Goal: Check status: Check status

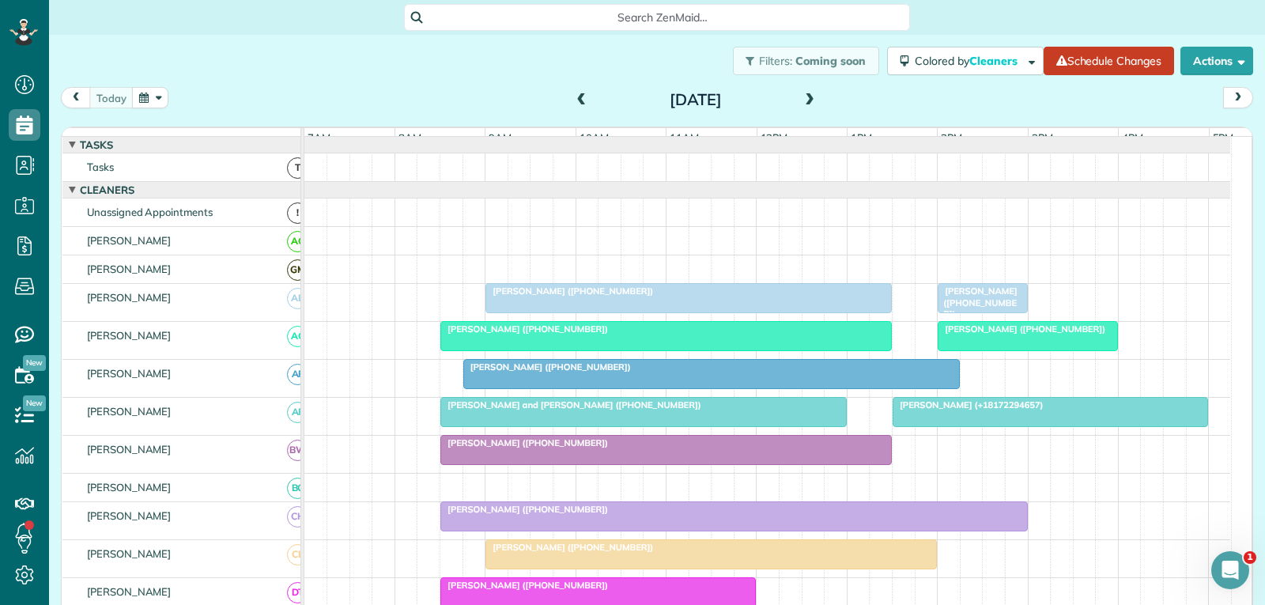
click at [1000, 310] on span "[PERSON_NAME] ([PHONE_NUMBER])" at bounding box center [977, 302] width 81 height 34
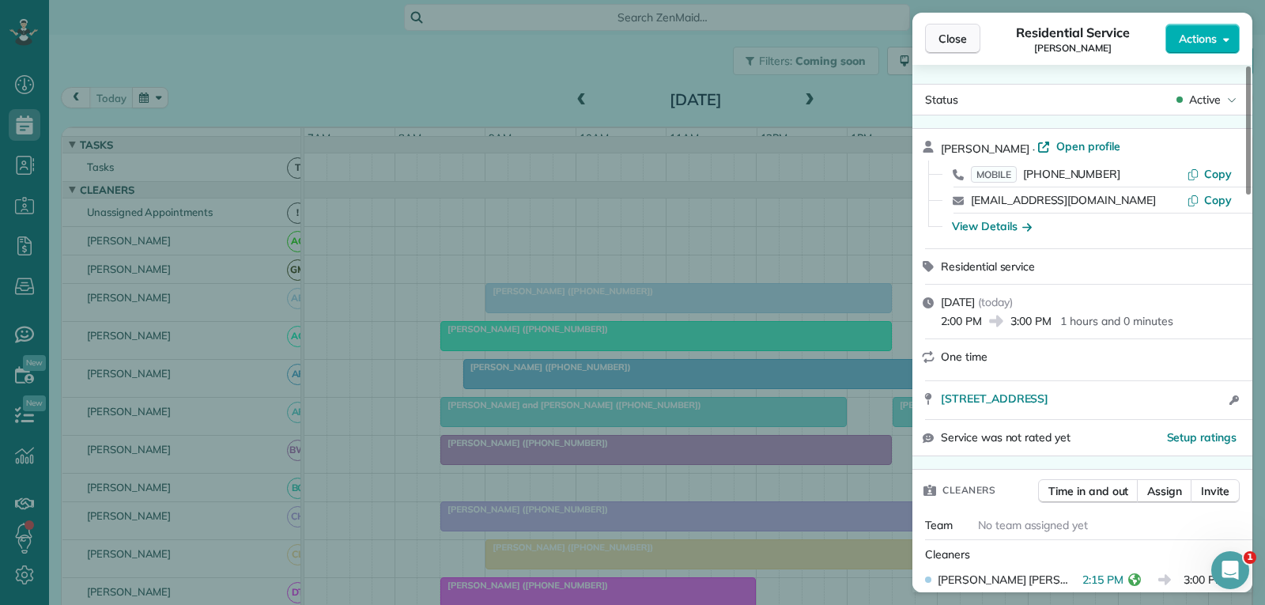
click at [954, 42] on span "Close" at bounding box center [953, 39] width 28 height 16
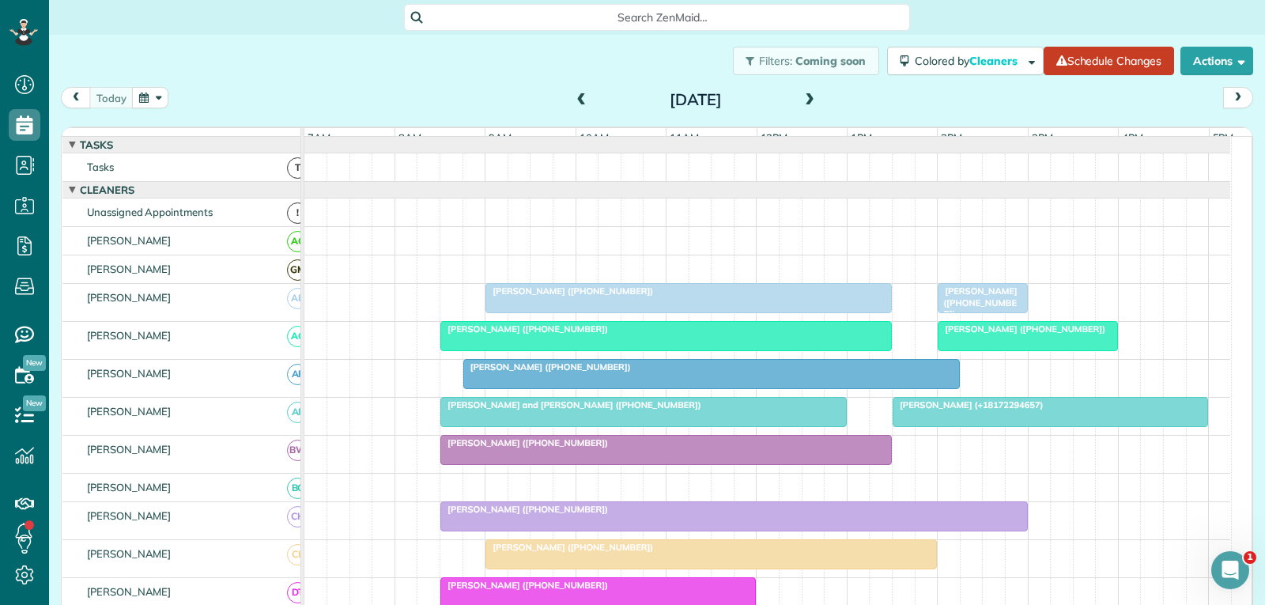
click at [731, 372] on div "[PERSON_NAME] ([PHONE_NUMBER])" at bounding box center [711, 366] width 487 height 11
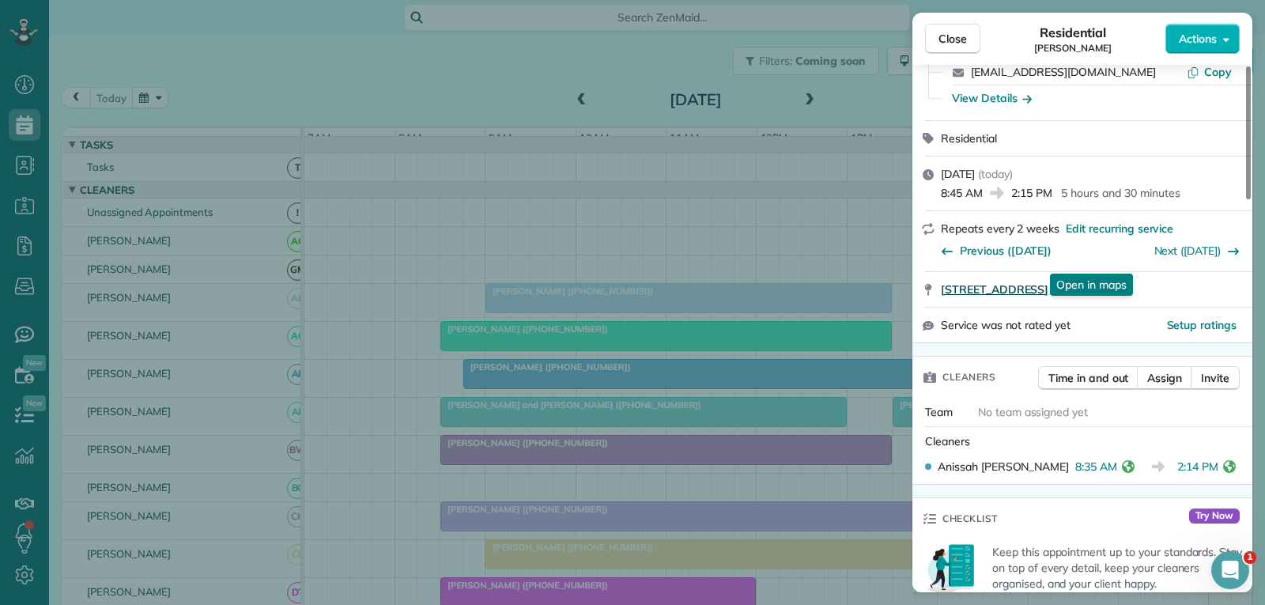
scroll to position [158, 0]
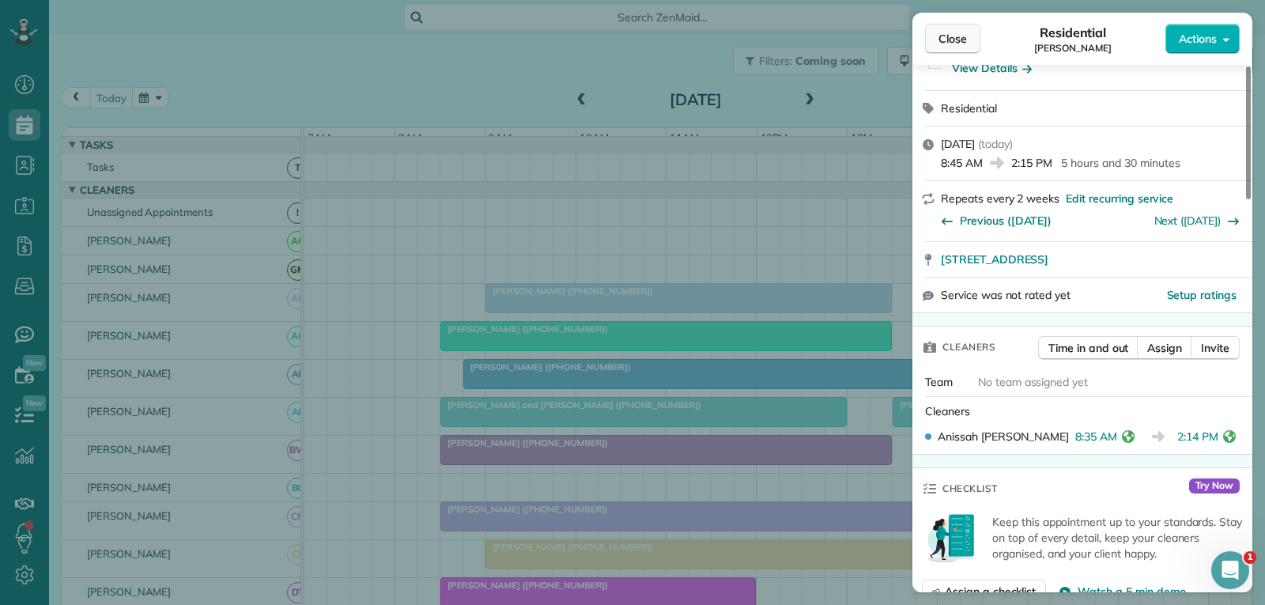
drag, startPoint x: 955, startPoint y: 43, endPoint x: 956, endPoint y: 52, distance: 9.5
click at [955, 42] on span "Close" at bounding box center [953, 39] width 28 height 16
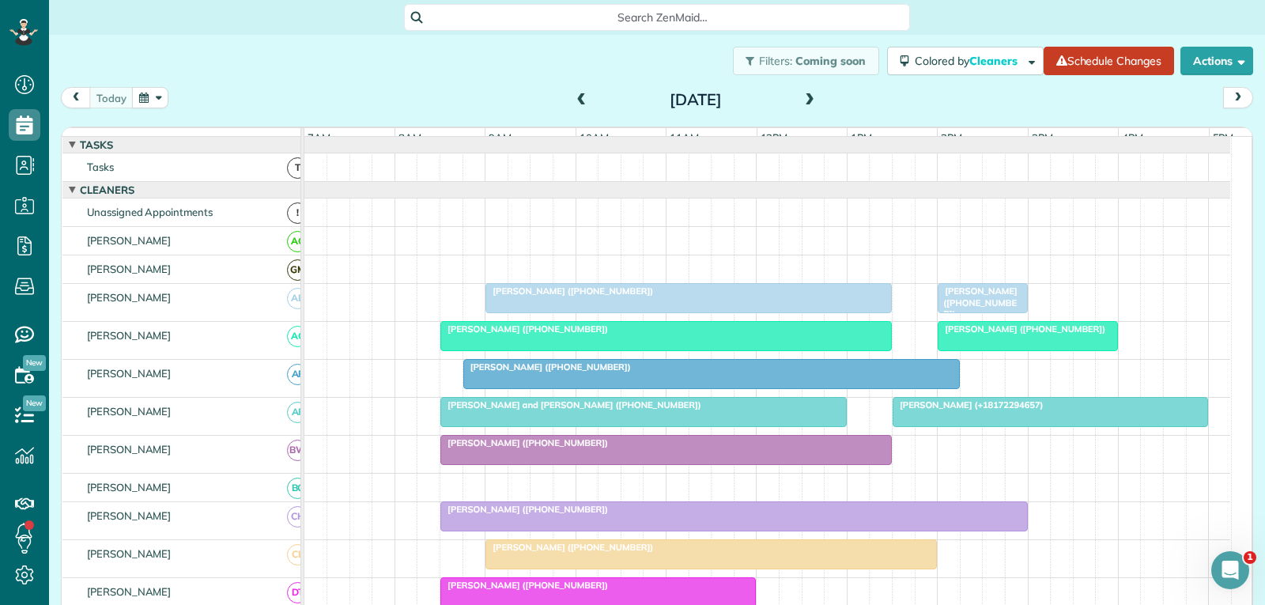
click at [624, 448] on div "[PERSON_NAME] ([PHONE_NUMBER])" at bounding box center [666, 442] width 442 height 11
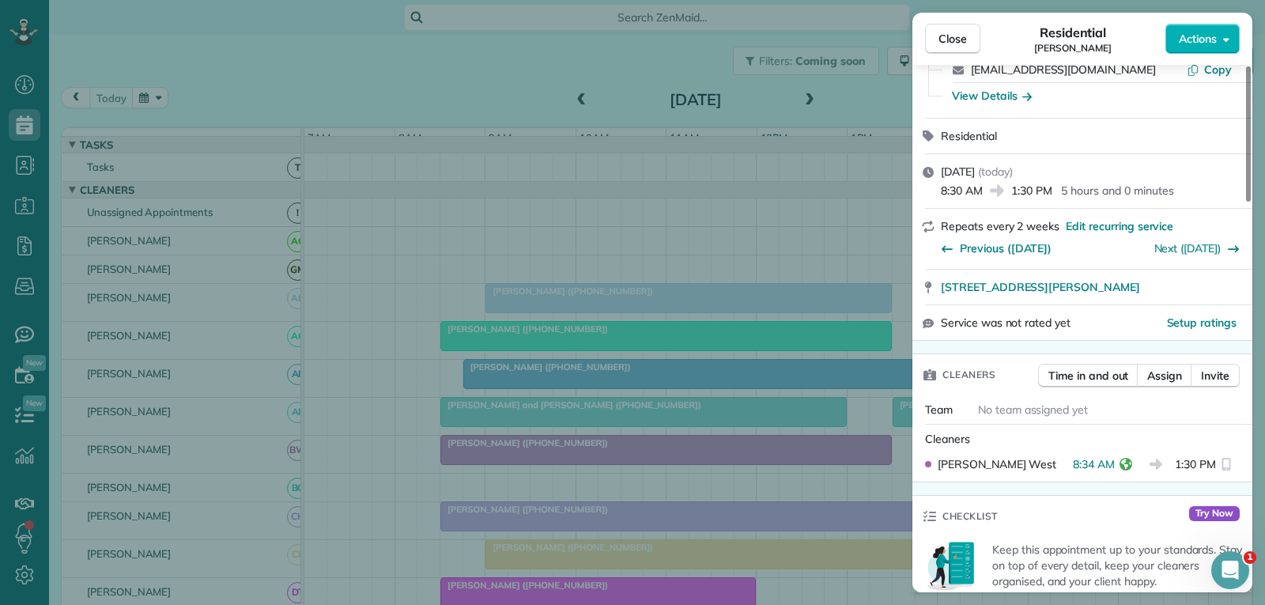
scroll to position [158, 0]
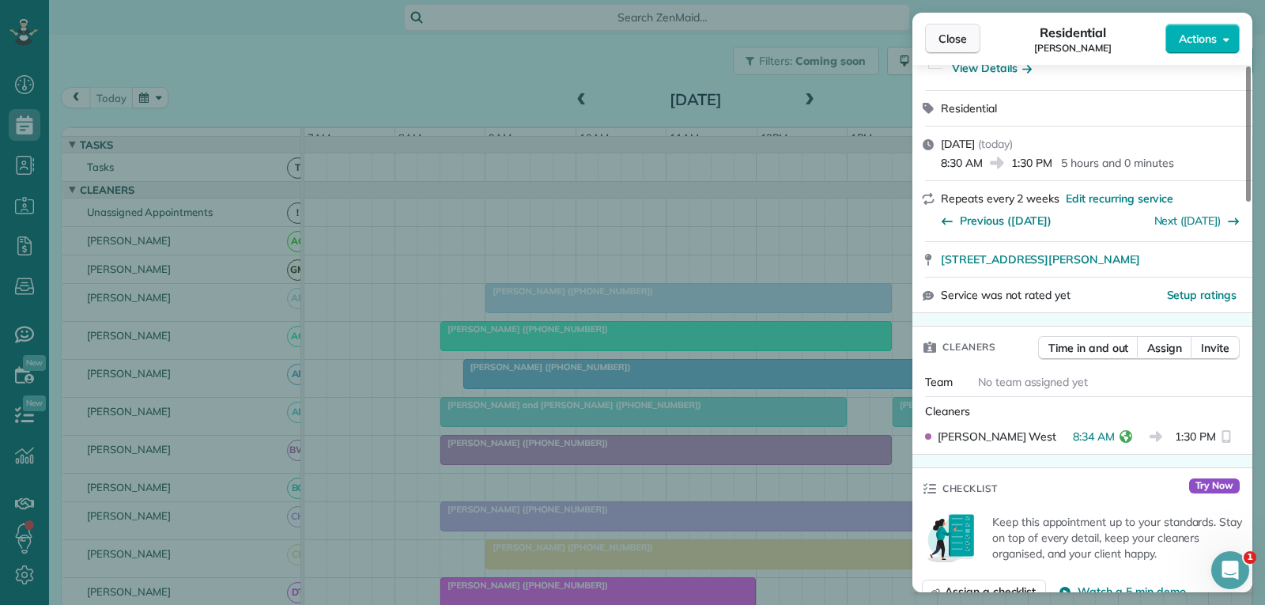
click at [949, 36] on span "Close" at bounding box center [953, 39] width 28 height 16
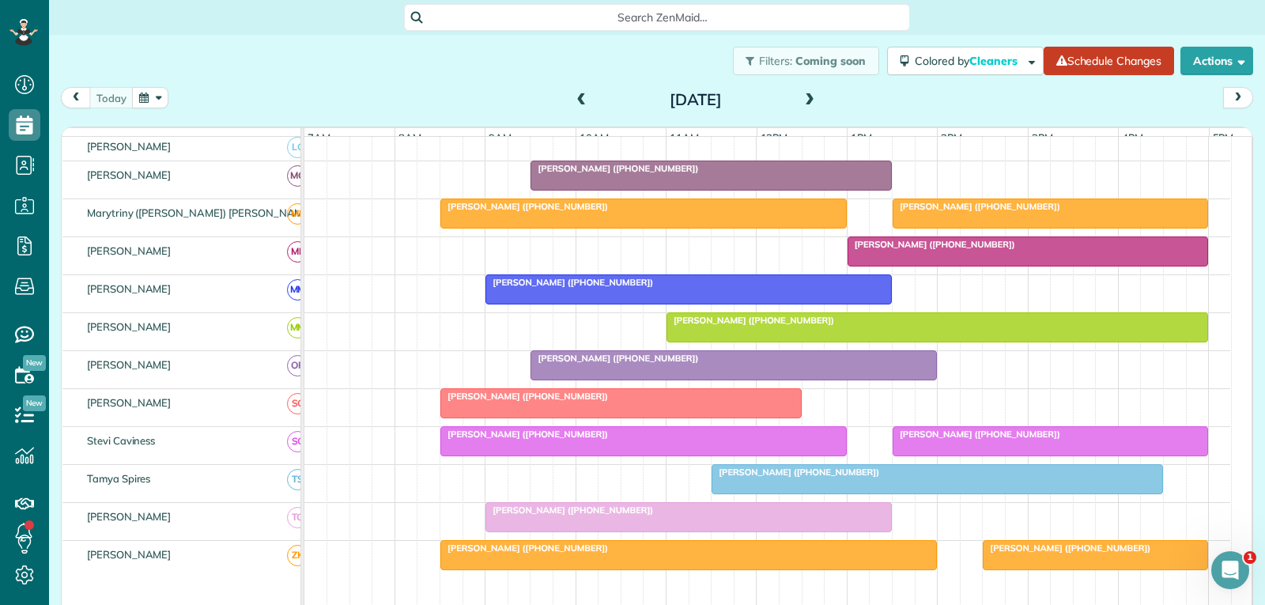
scroll to position [791, 0]
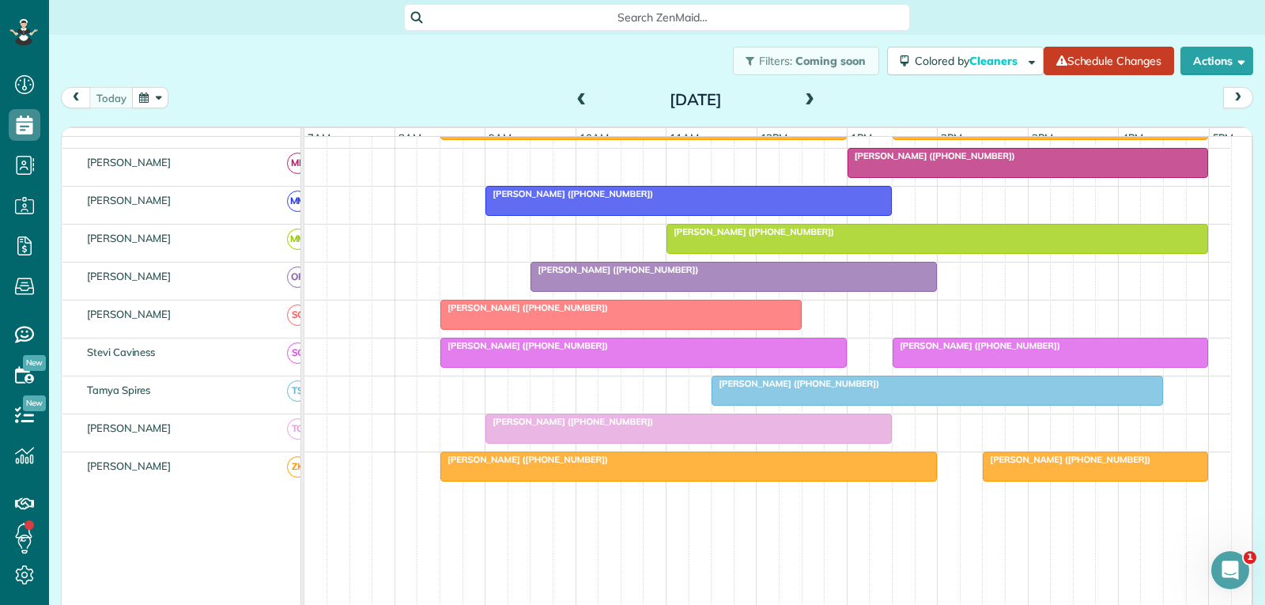
click at [728, 427] on div "[PERSON_NAME] ([PHONE_NUMBER])" at bounding box center [688, 421] width 397 height 11
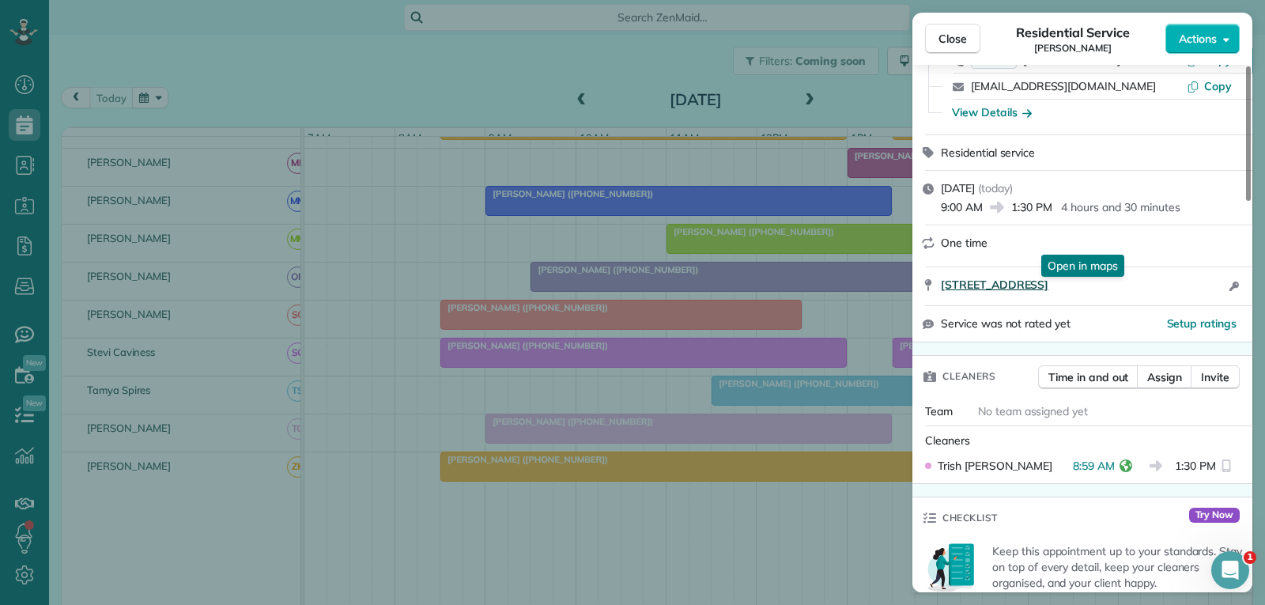
scroll to position [158, 0]
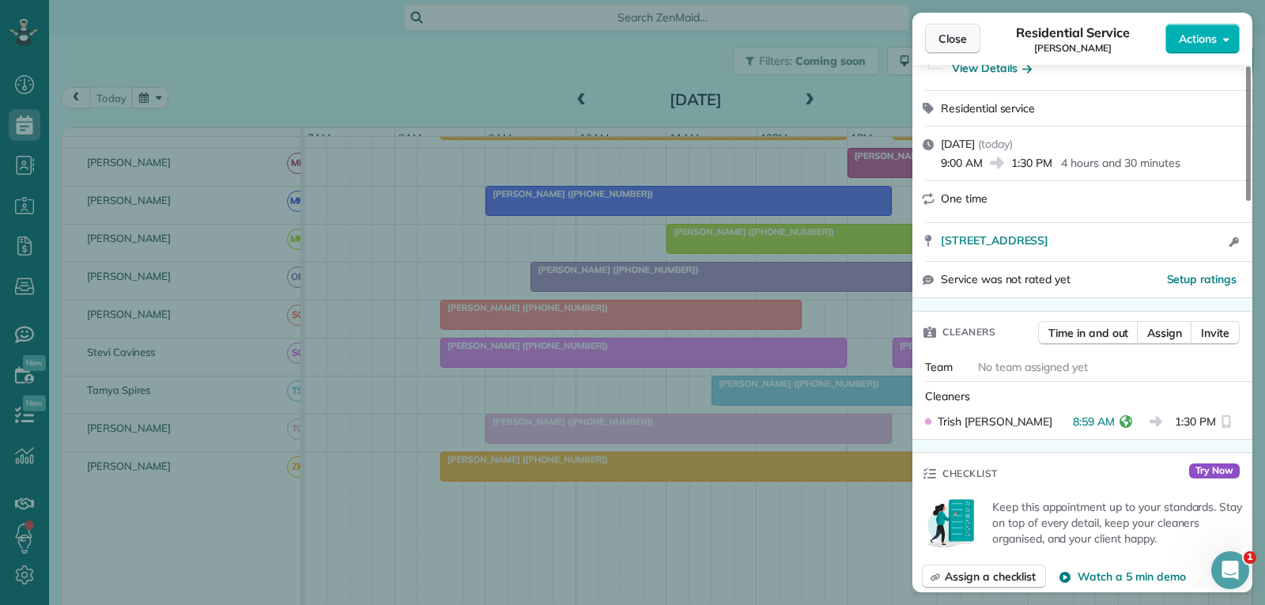
click at [950, 44] on span "Close" at bounding box center [953, 39] width 28 height 16
